Goal: Find specific page/section: Find specific page/section

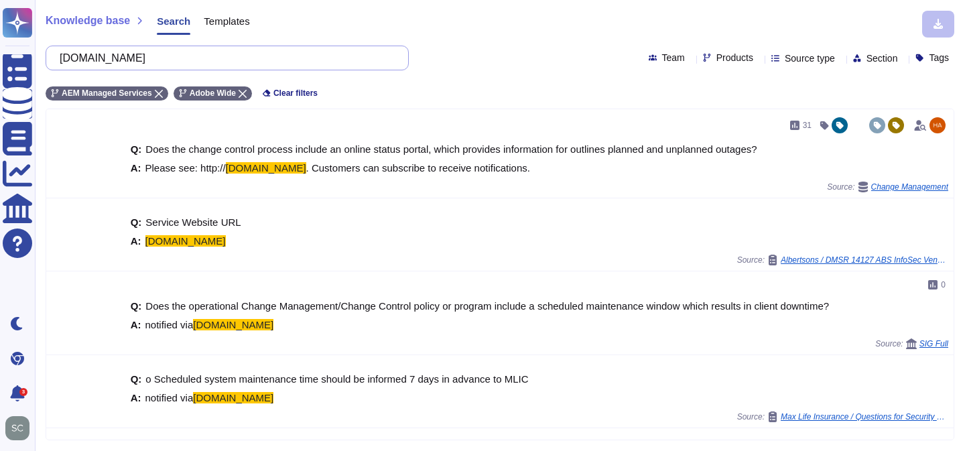
scroll to position [406, 0]
